Goal: Information Seeking & Learning: Find specific fact

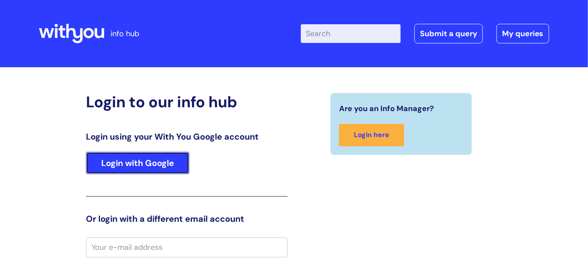
click at [154, 170] on link "Login with Google" at bounding box center [137, 163] width 103 height 22
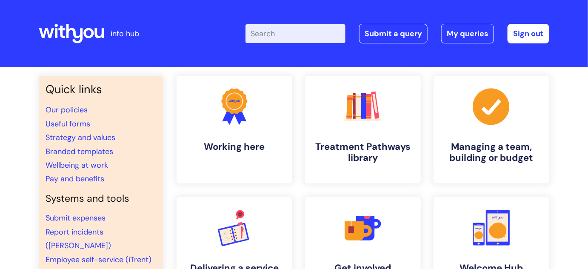
click at [287, 34] on input "Enter your search term here..." at bounding box center [296, 33] width 100 height 19
type input "wifi"
click button "Search" at bounding box center [0, 0] width 0 height 0
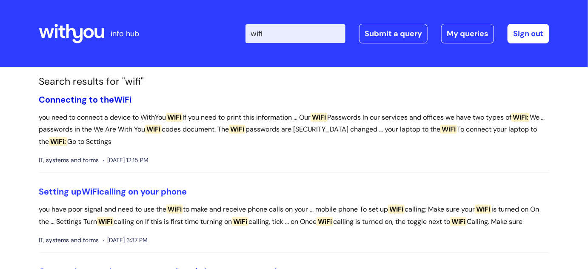
click at [124, 94] on span "WiFi" at bounding box center [122, 99] width 17 height 11
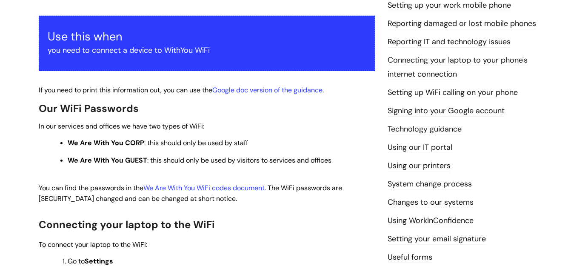
scroll to position [148, 0]
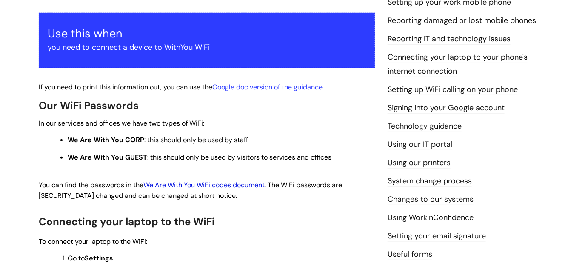
click at [244, 183] on link "We Are With You WiFi codes document" at bounding box center [203, 184] width 121 height 9
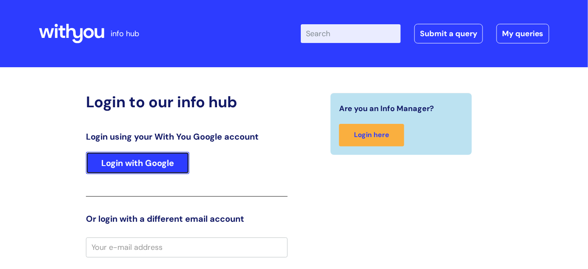
click at [144, 164] on link "Login with Google" at bounding box center [137, 163] width 103 height 22
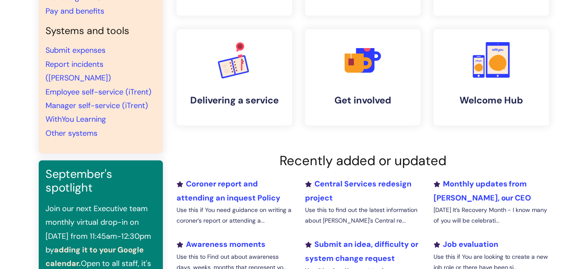
scroll to position [169, 0]
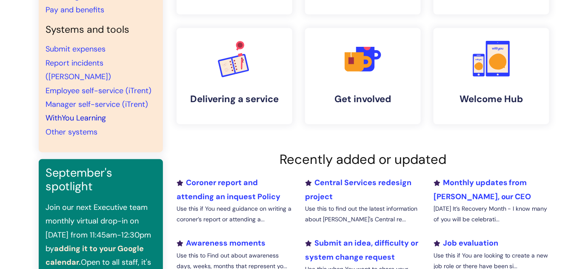
click at [88, 113] on link "WithYou Learning" at bounding box center [76, 118] width 60 height 10
